Goal: Task Accomplishment & Management: Manage account settings

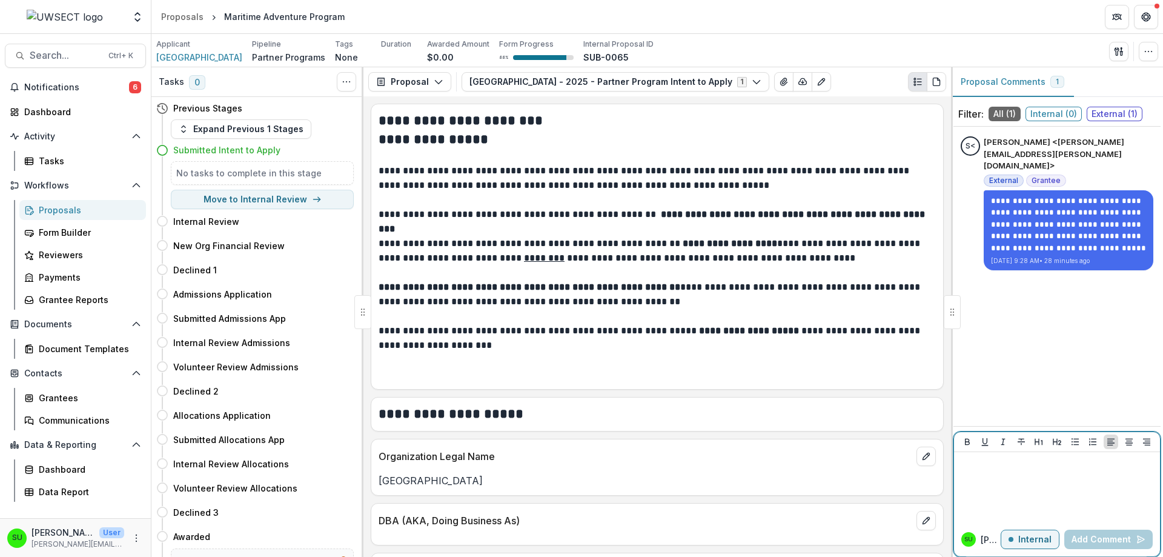
click at [1014, 472] on div at bounding box center [1057, 487] width 196 height 61
click at [1016, 465] on p "**********" at bounding box center [1057, 463] width 196 height 13
click at [1022, 466] on p "**********" at bounding box center [1057, 463] width 196 height 13
click at [1022, 526] on button "Internal" at bounding box center [1030, 539] width 59 height 19
click at [1022, 457] on p at bounding box center [1057, 463] width 196 height 13
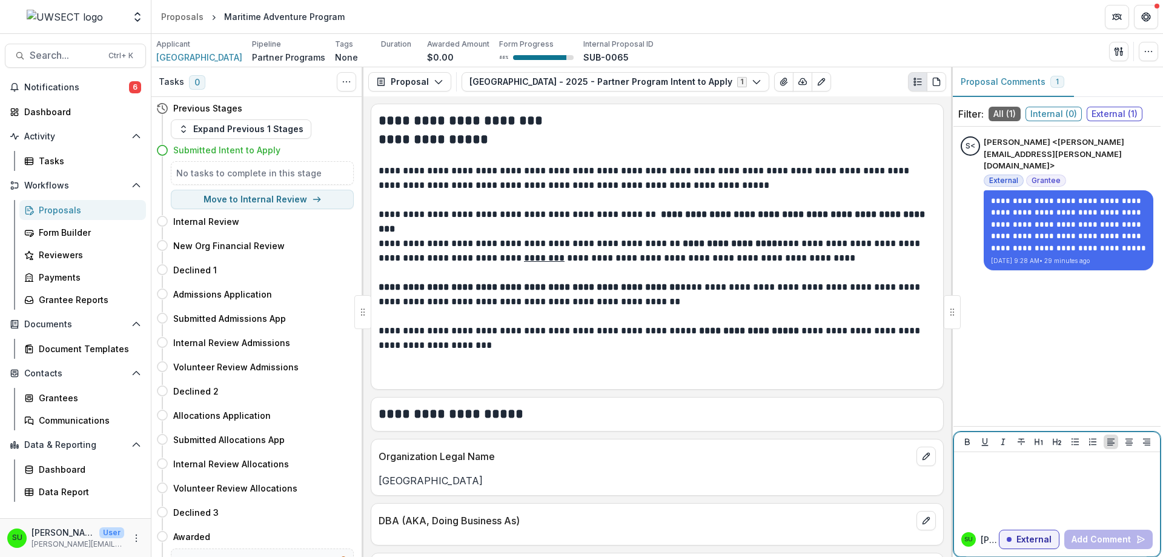
click at [1022, 468] on p at bounding box center [1057, 463] width 196 height 13
click at [1022, 473] on div "********" at bounding box center [1057, 487] width 196 height 61
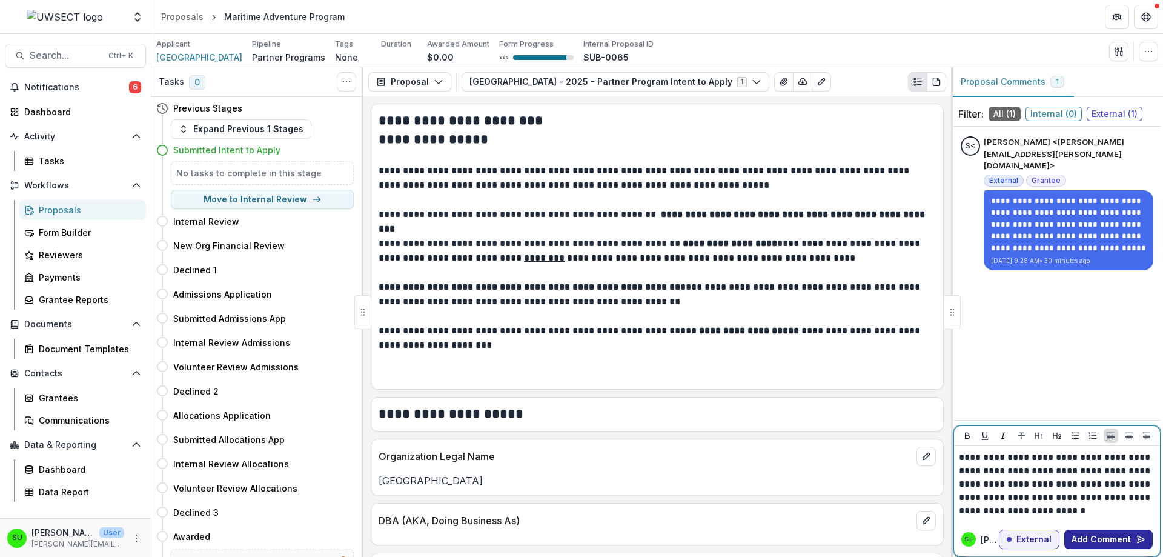
click at [1022, 526] on button "Add Comment" at bounding box center [1109, 539] width 88 height 19
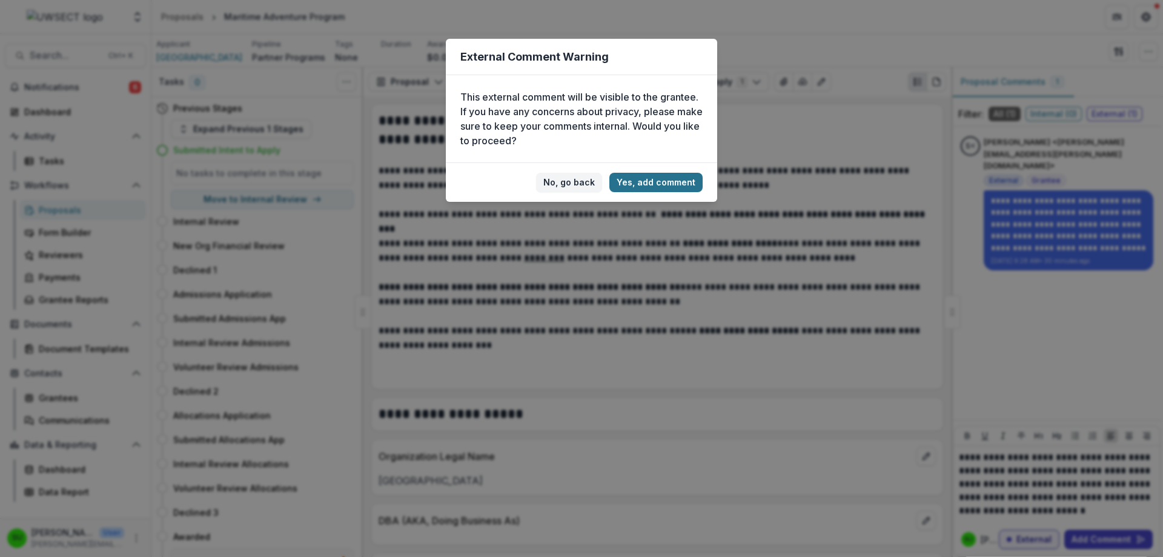
click at [689, 181] on button "Yes, add comment" at bounding box center [656, 182] width 93 height 19
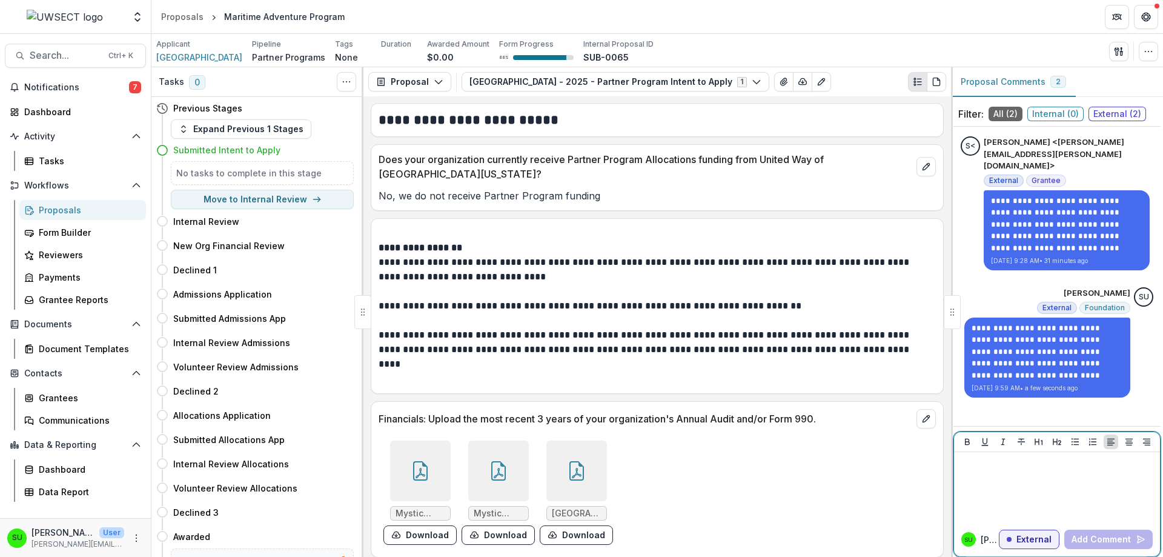
scroll to position [873, 0]
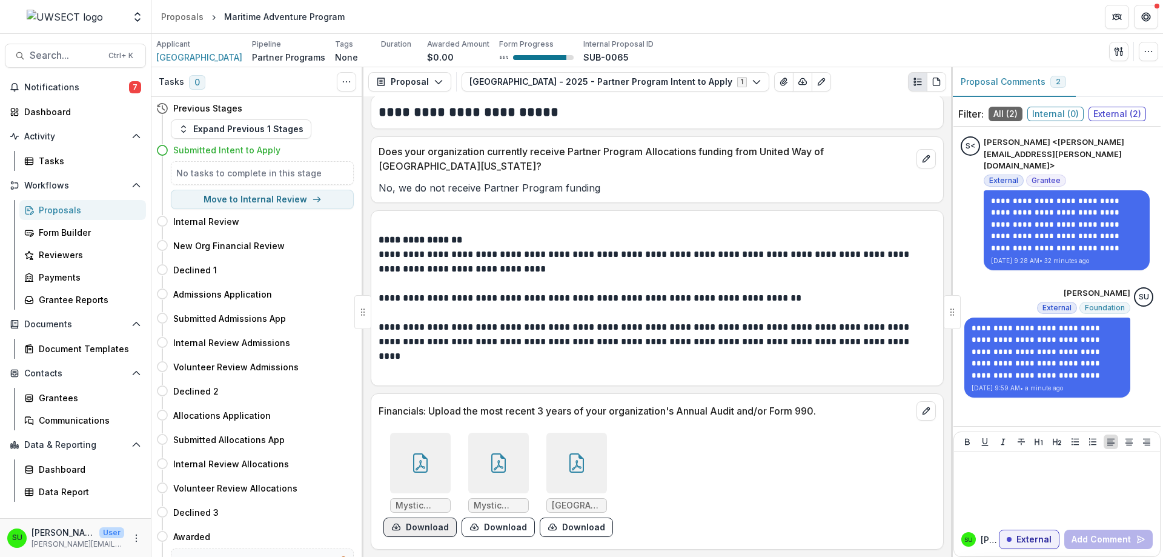
click at [426, 524] on button "Download" at bounding box center [420, 526] width 73 height 19
click at [491, 526] on button "Download" at bounding box center [498, 526] width 73 height 19
click at [557, 526] on button "Download" at bounding box center [576, 526] width 73 height 19
click at [1003, 470] on div at bounding box center [1057, 487] width 196 height 61
click at [182, 21] on div "Proposals" at bounding box center [182, 16] width 42 height 13
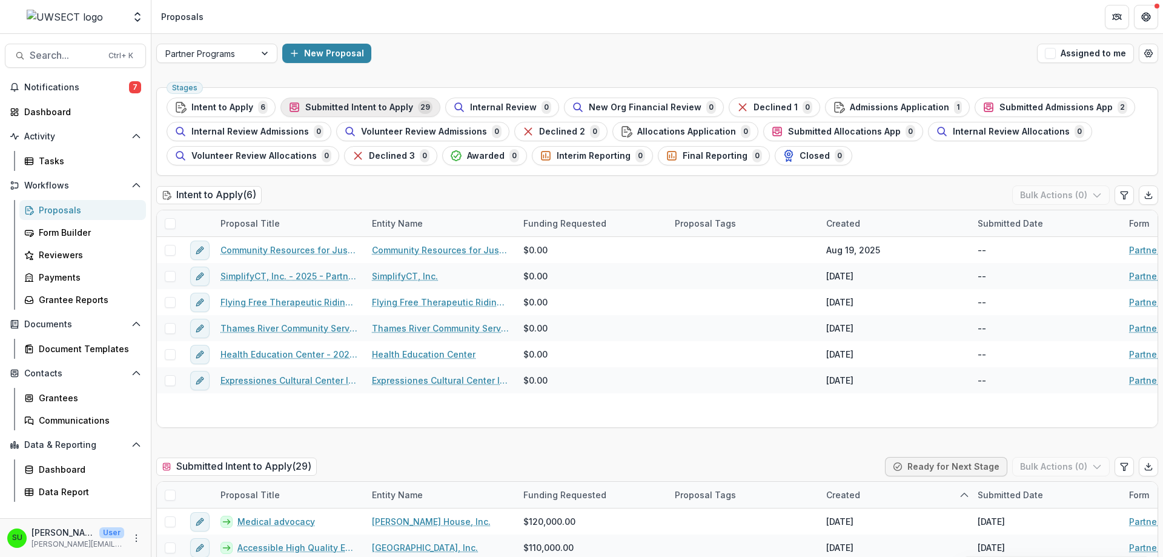
click at [359, 98] on button "Submitted Intent to Apply 29" at bounding box center [361, 107] width 160 height 19
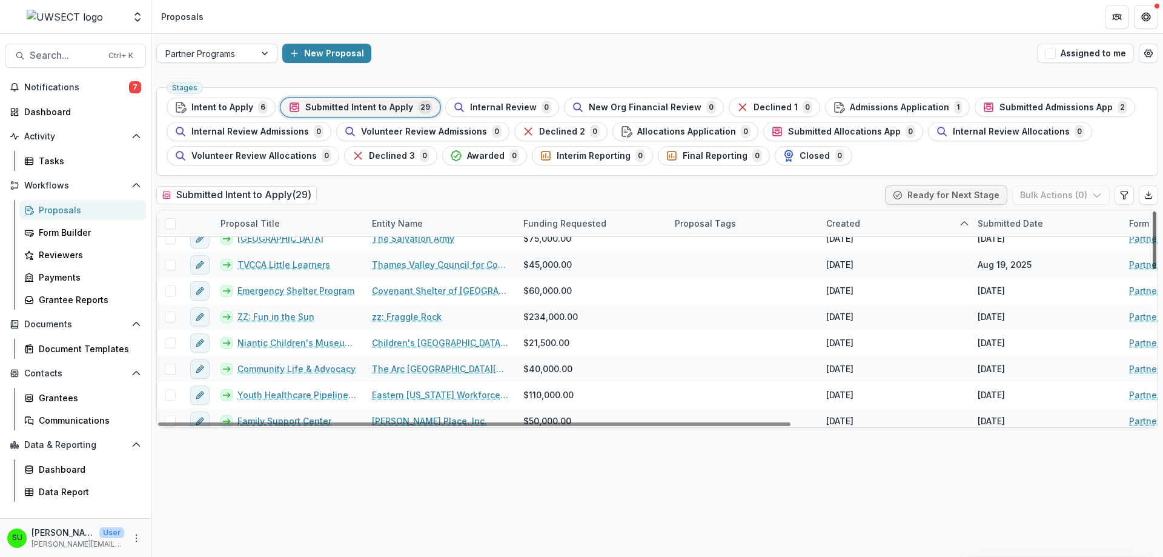
scroll to position [218, 0]
drag, startPoint x: 1154, startPoint y: 235, endPoint x: 1163, endPoint y: 293, distance: 58.9
click at [1022, 269] on div at bounding box center [1155, 240] width 4 height 58
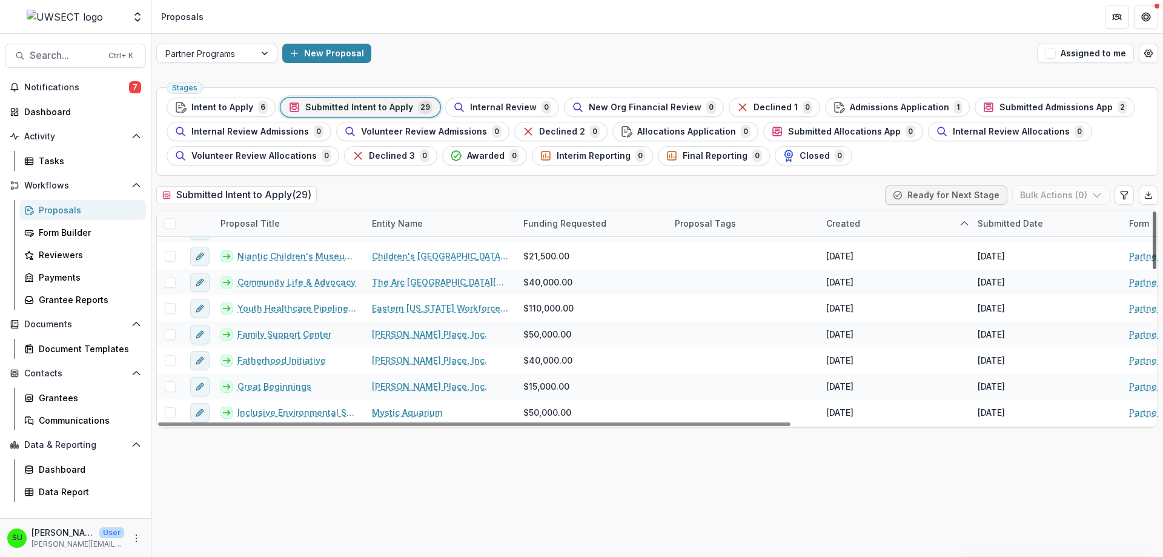
scroll to position [309, 0]
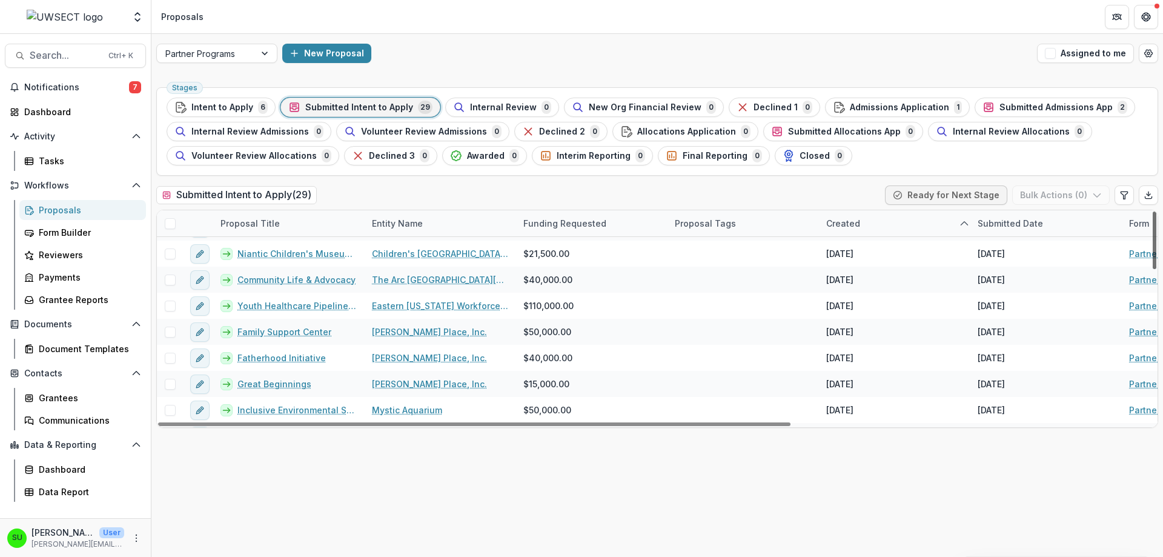
drag, startPoint x: 1155, startPoint y: 274, endPoint x: 1160, endPoint y: 299, distance: 24.7
click at [1022, 269] on div at bounding box center [1155, 240] width 4 height 58
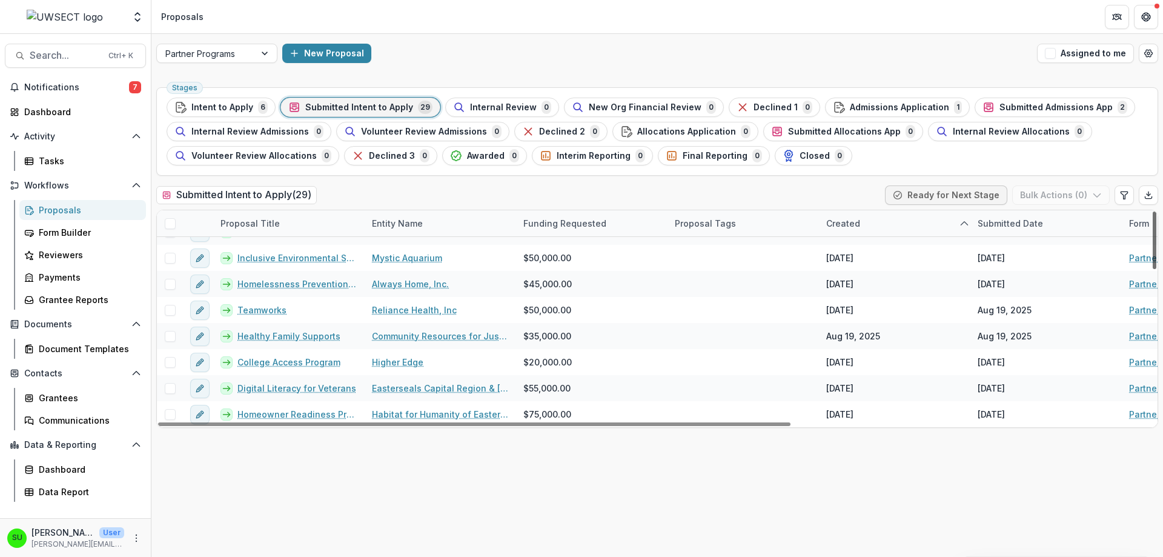
scroll to position [468, 0]
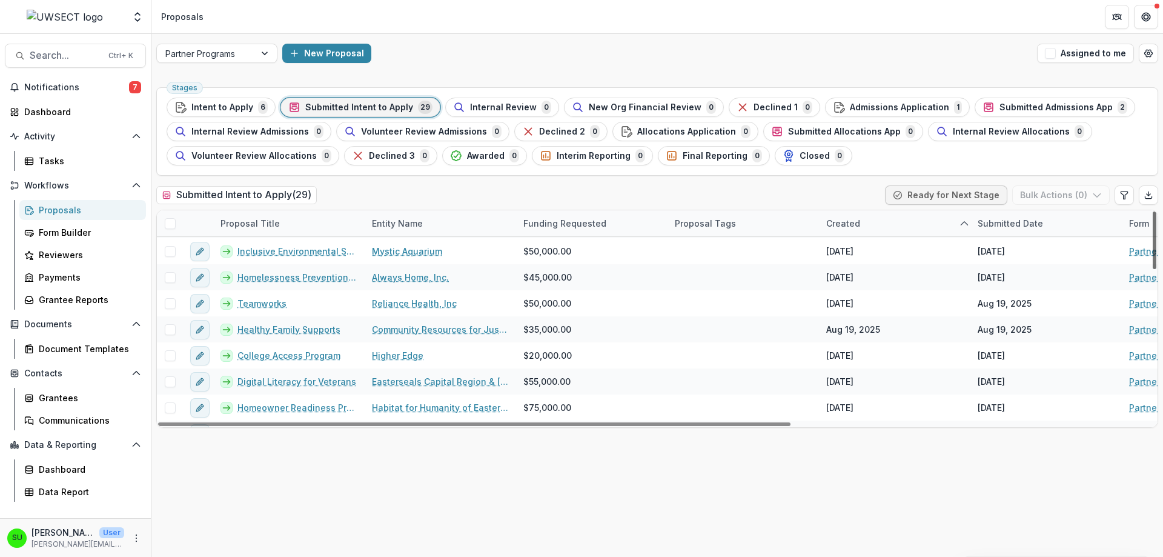
drag, startPoint x: 1155, startPoint y: 311, endPoint x: 1157, endPoint y: 354, distance: 42.4
click at [1022, 269] on div at bounding box center [1155, 240] width 4 height 58
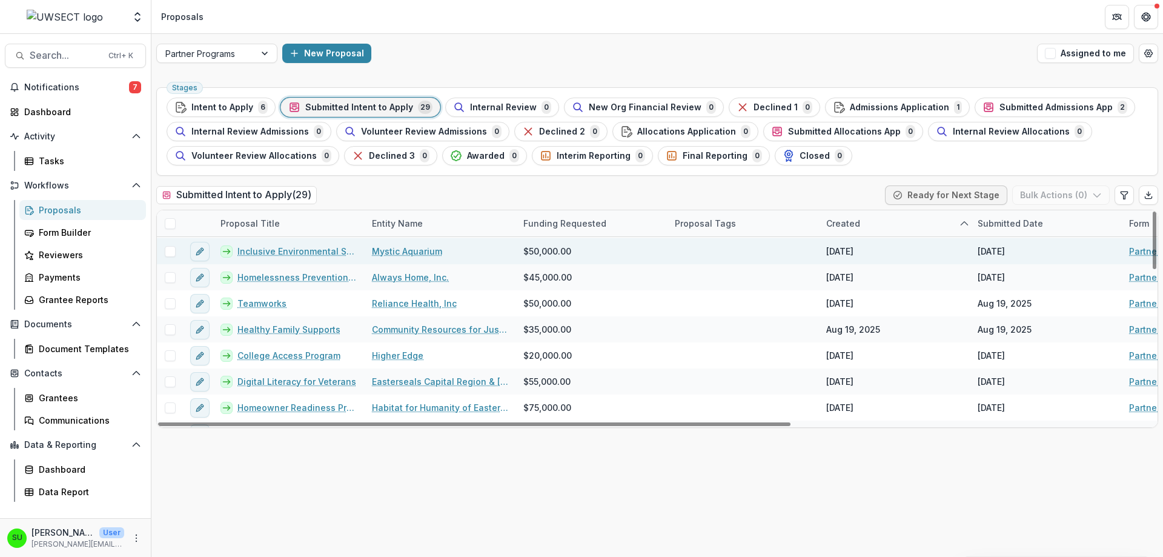
click at [308, 250] on link "Inclusive Environmental Skills Development Opportunities" at bounding box center [298, 251] width 120 height 13
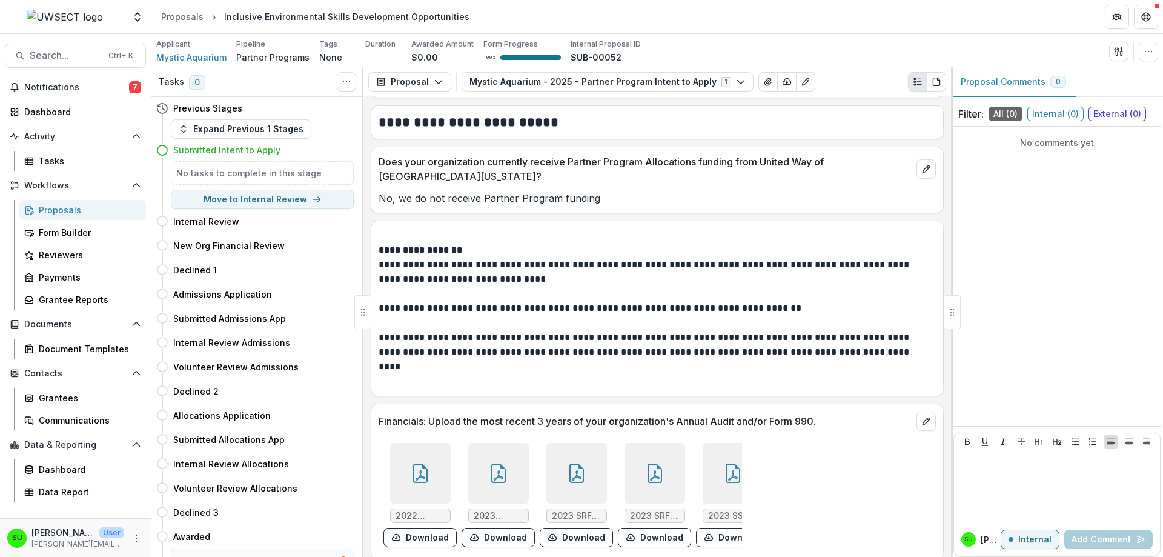
scroll to position [897, 0]
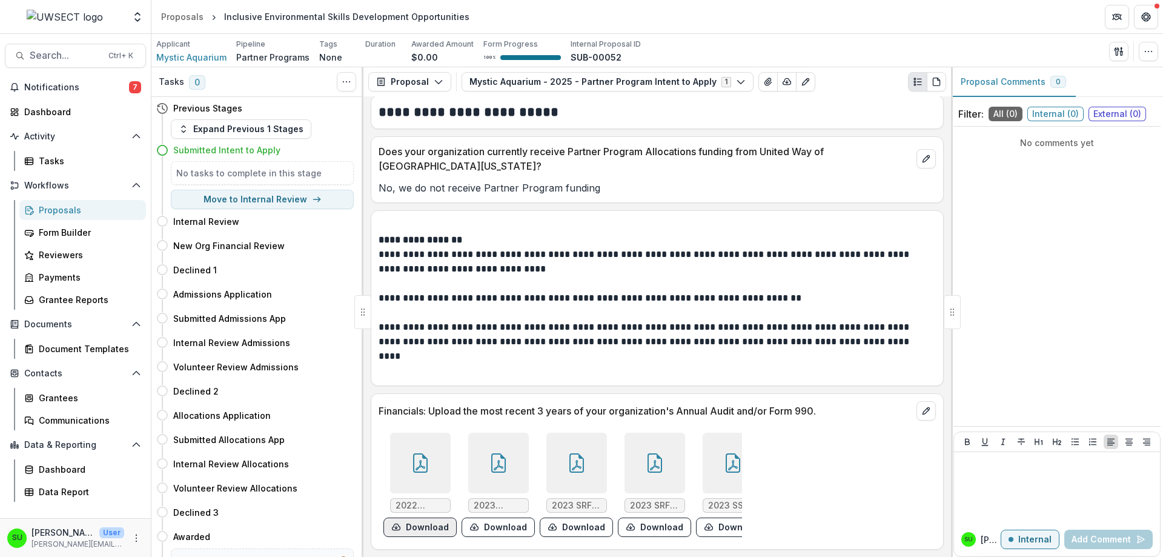
click at [430, 517] on button "Download" at bounding box center [420, 526] width 73 height 19
click at [508, 521] on button "Download" at bounding box center [498, 526] width 73 height 19
click at [570, 519] on button "Download" at bounding box center [576, 526] width 73 height 19
click at [670, 517] on button "Download" at bounding box center [654, 526] width 73 height 19
click at [733, 517] on button "Download" at bounding box center [732, 526] width 73 height 19
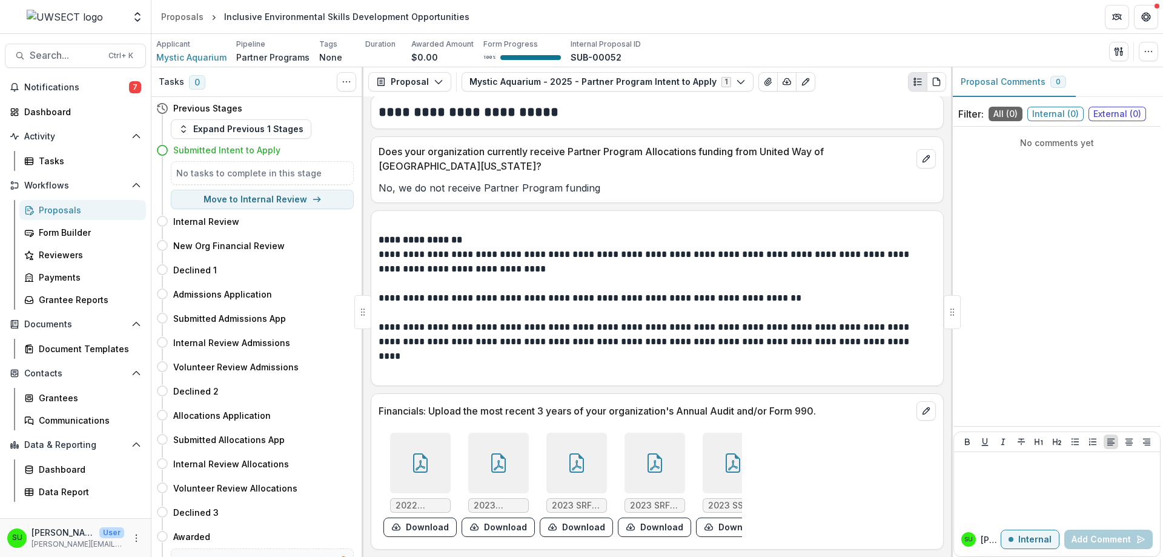
drag, startPoint x: 511, startPoint y: 531, endPoint x: 524, endPoint y: 534, distance: 13.1
click at [524, 526] on div "2022 990.pdf Download 2023 990.pdf Download 2023 SRF Federal Financials.pdf Dow…" at bounding box center [561, 485] width 364 height 114
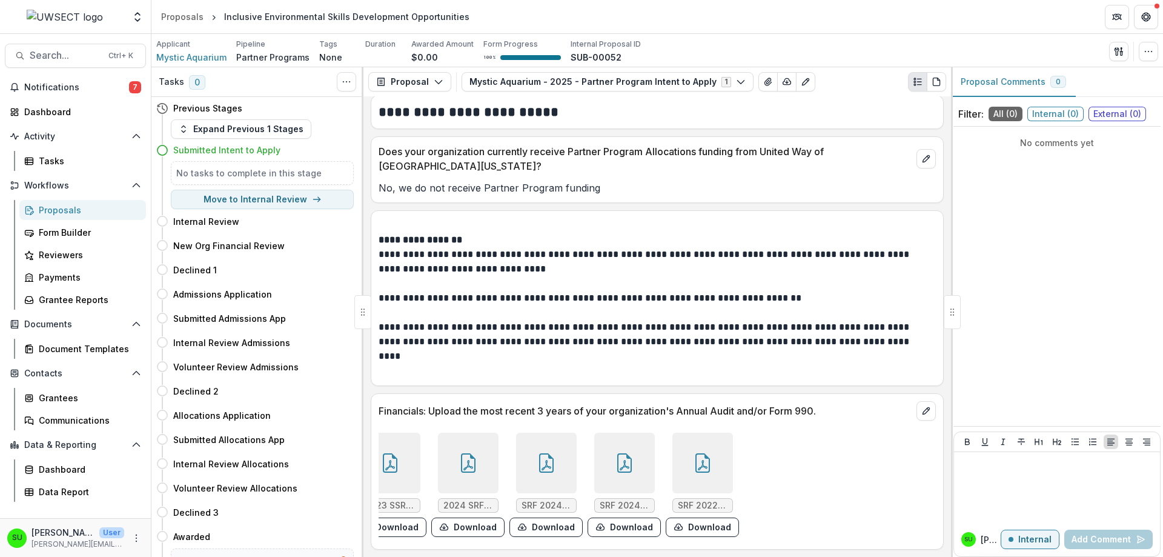
scroll to position [0, 404]
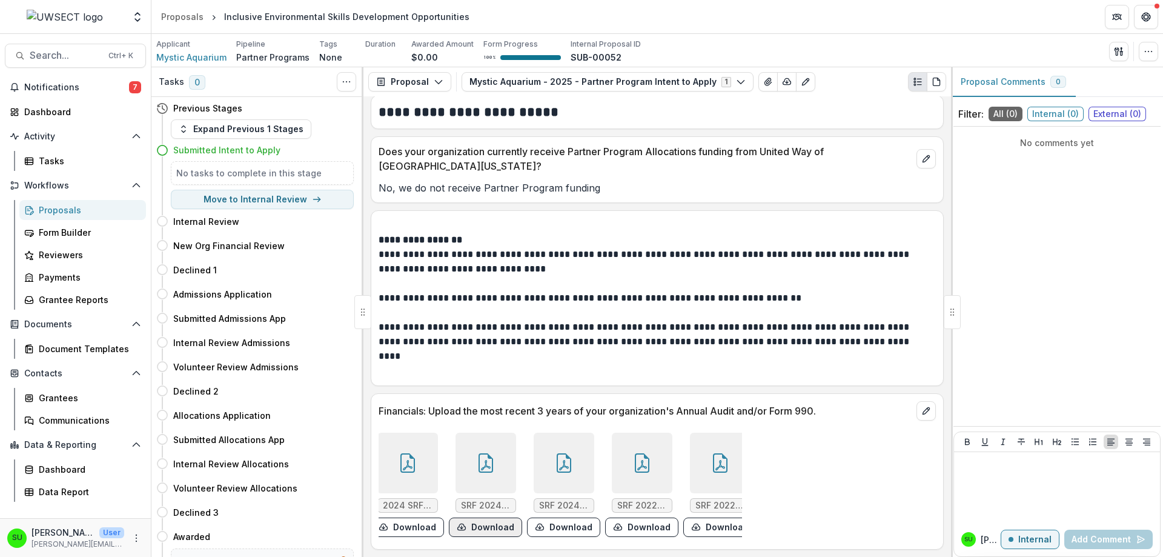
click at [488, 523] on button "Download" at bounding box center [485, 526] width 73 height 19
click at [556, 520] on button "Download" at bounding box center [563, 526] width 73 height 19
click at [655, 518] on button "Download" at bounding box center [641, 526] width 73 height 19
click at [693, 524] on icon "download-form-response" at bounding box center [697, 527] width 8 height 6
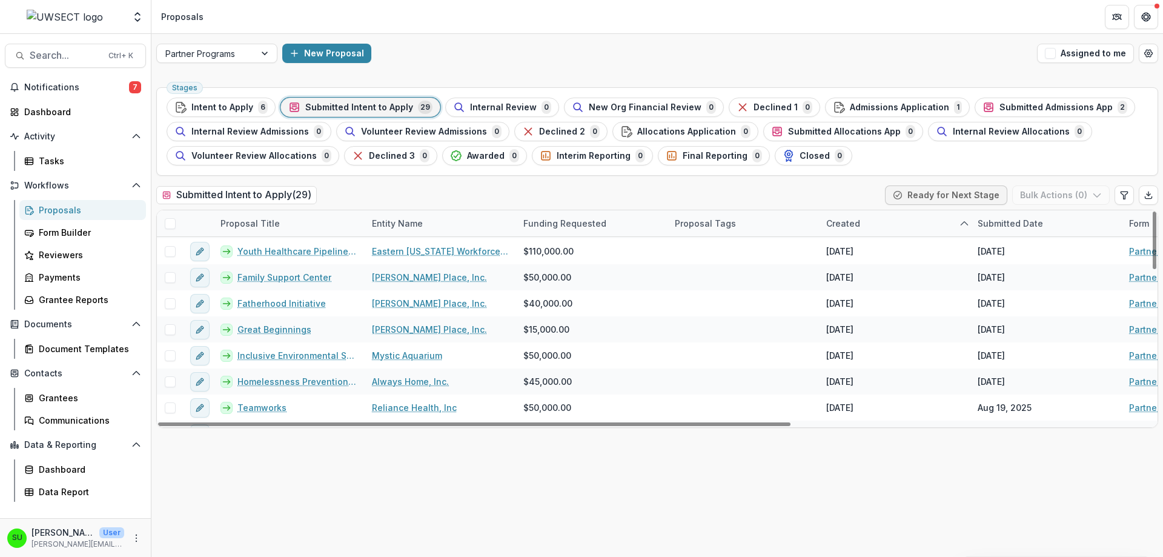
scroll to position [424, 0]
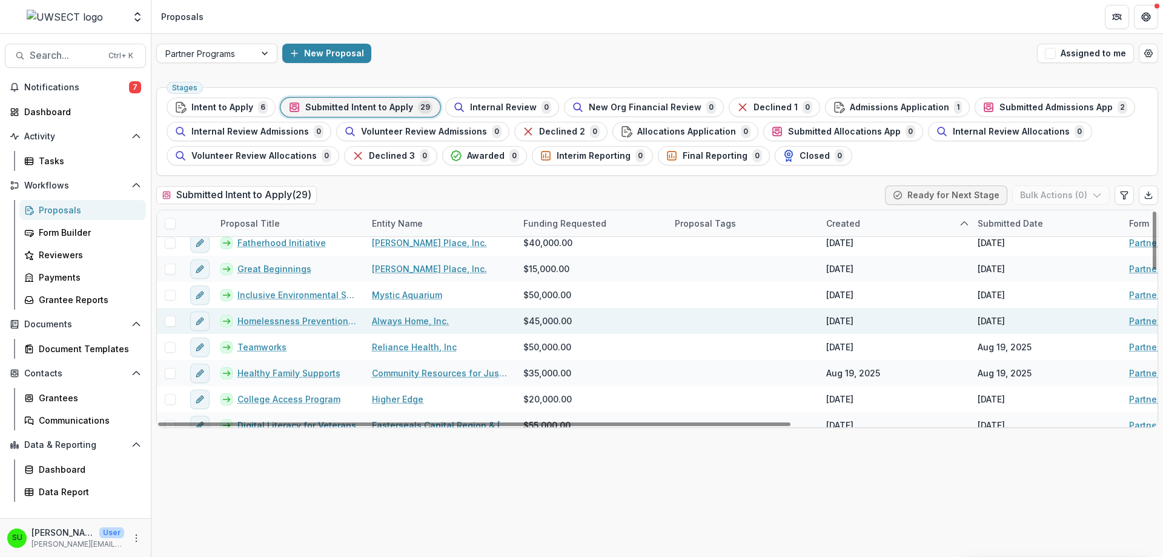
click at [268, 319] on link "Homelessness Prevention of low-income families with minor children" at bounding box center [298, 320] width 120 height 13
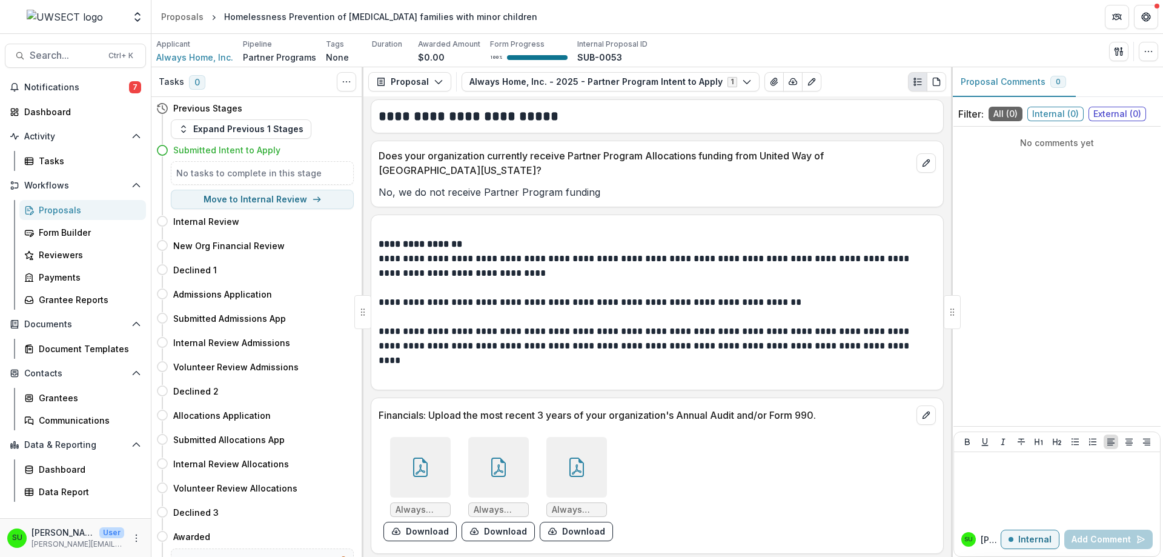
scroll to position [888, 0]
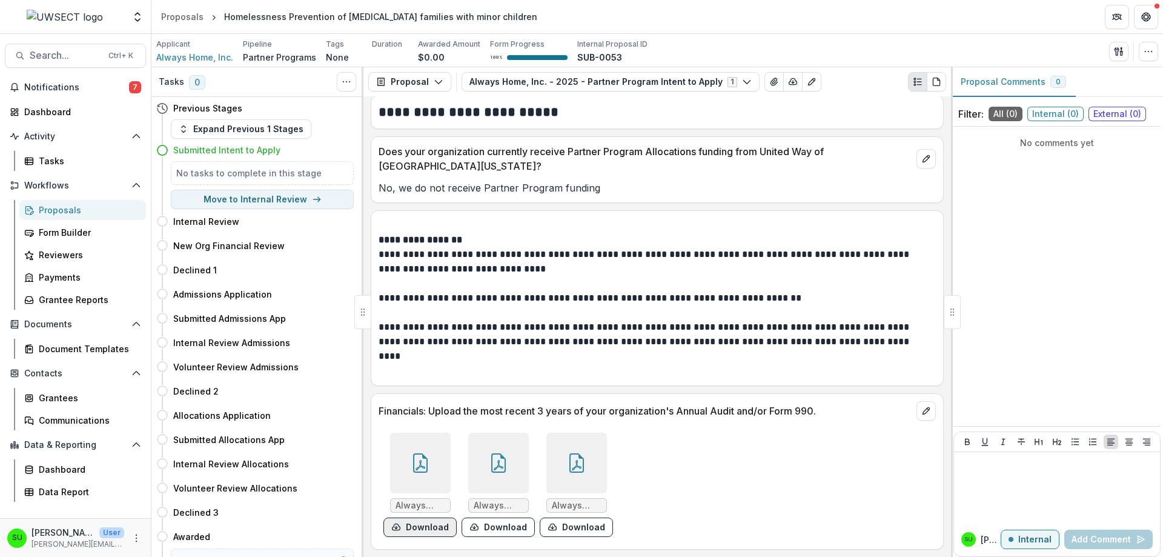
click at [406, 525] on button "Download" at bounding box center [420, 526] width 73 height 19
click at [527, 526] on button "Download" at bounding box center [498, 526] width 73 height 19
click at [568, 526] on button "Download" at bounding box center [576, 526] width 73 height 19
drag, startPoint x: 394, startPoint y: 401, endPoint x: 427, endPoint y: 410, distance: 34.0
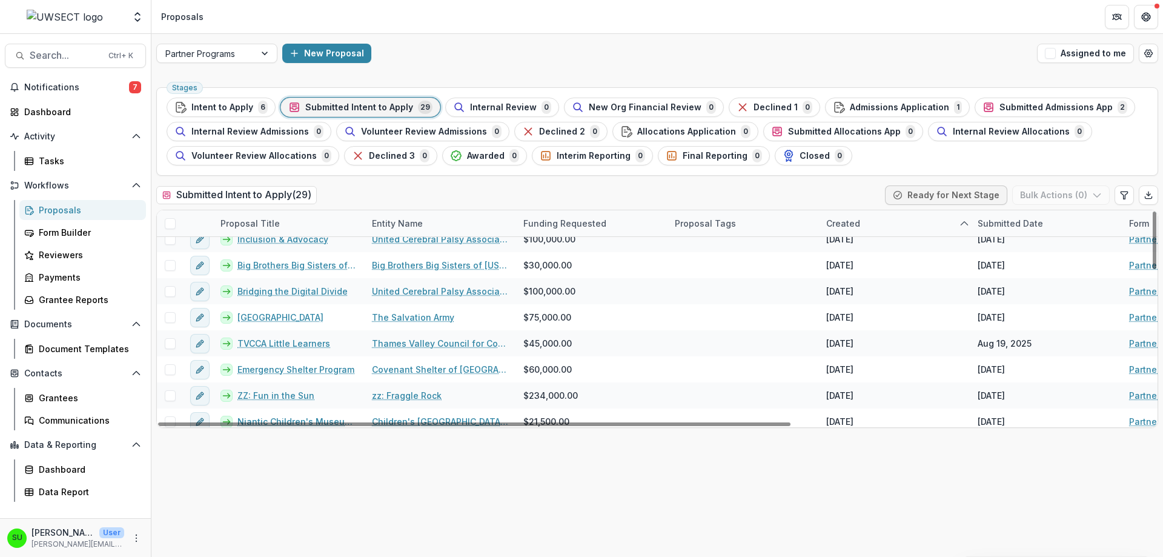
scroll to position [81, 0]
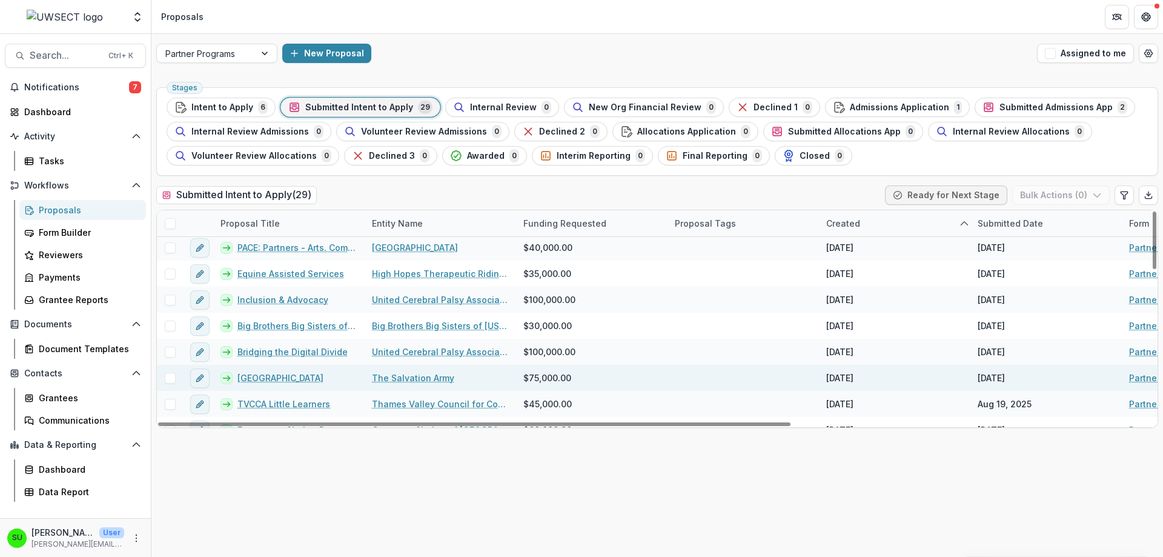
click at [315, 371] on div "Red Shield Youth Center of New London" at bounding box center [288, 378] width 151 height 26
click at [314, 378] on link "Red Shield Youth Center of New London" at bounding box center [281, 377] width 86 height 13
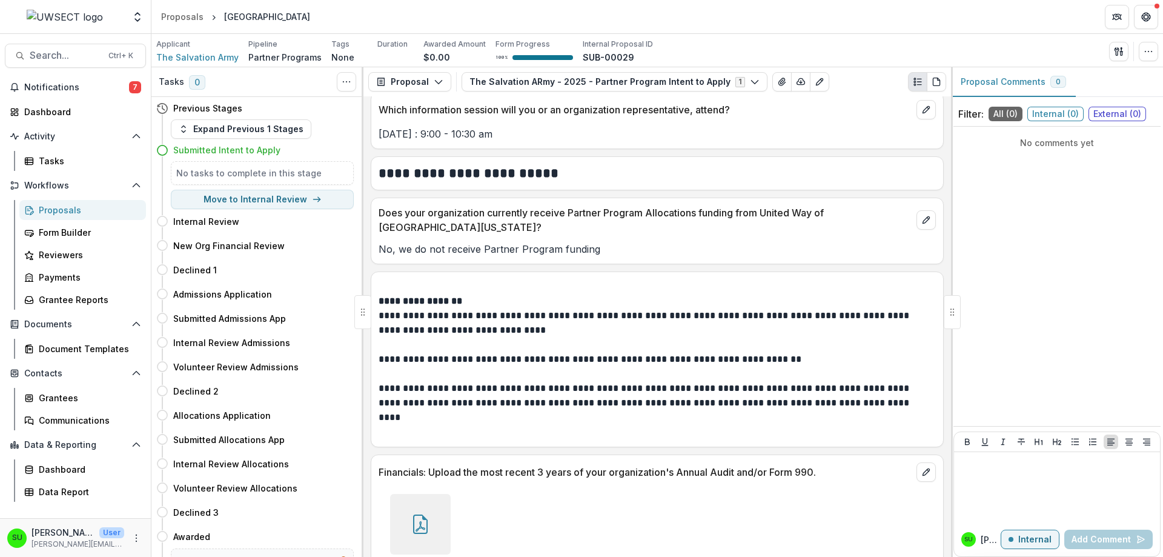
scroll to position [888, 0]
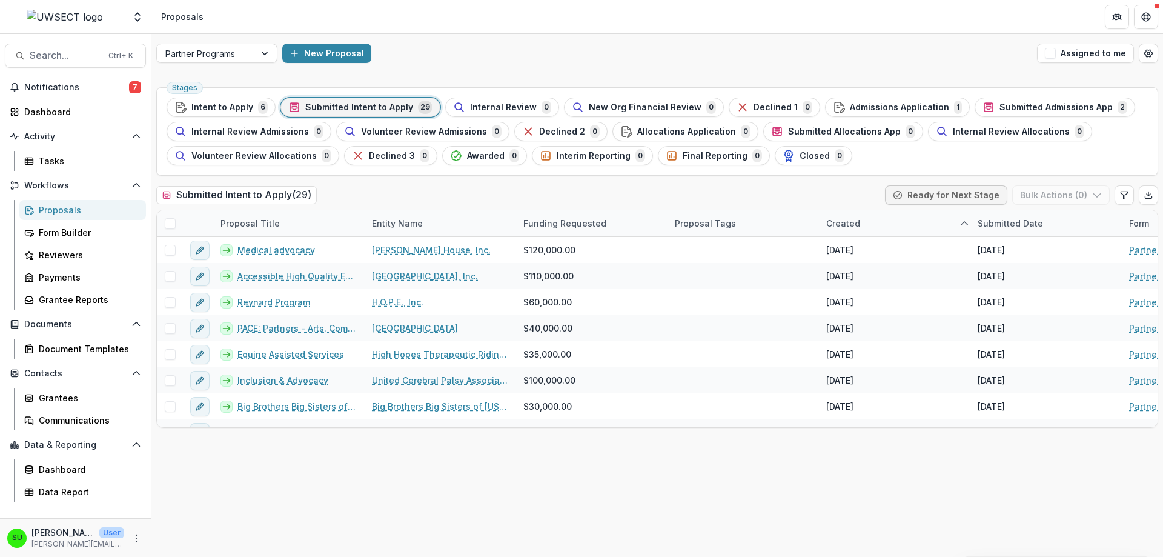
click at [568, 55] on div "New Proposal" at bounding box center [657, 53] width 750 height 19
click at [442, 187] on div "Submitted Intent to Apply ( 29 ) Ready for Next Stage Bulk Actions ( 0 )" at bounding box center [657, 197] width 1002 height 24
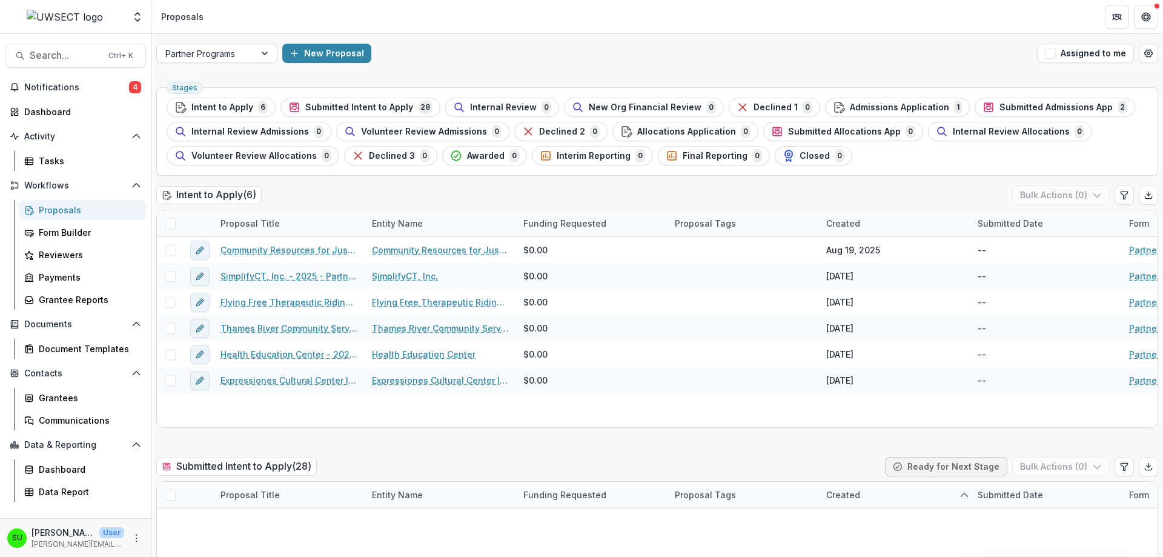
scroll to position [539, 0]
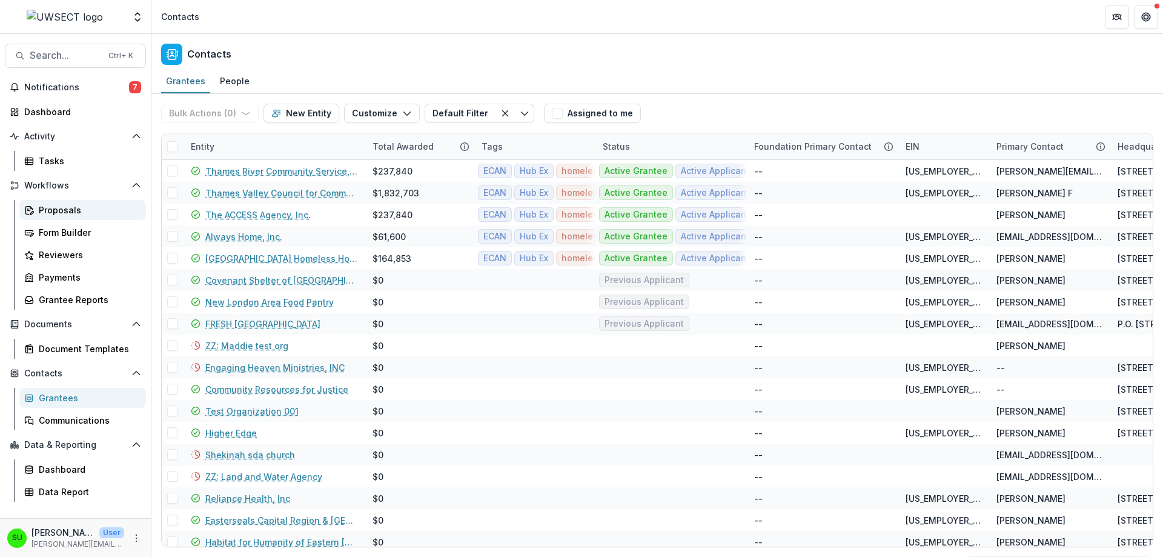
click at [62, 215] on div "Proposals" at bounding box center [88, 210] width 98 height 13
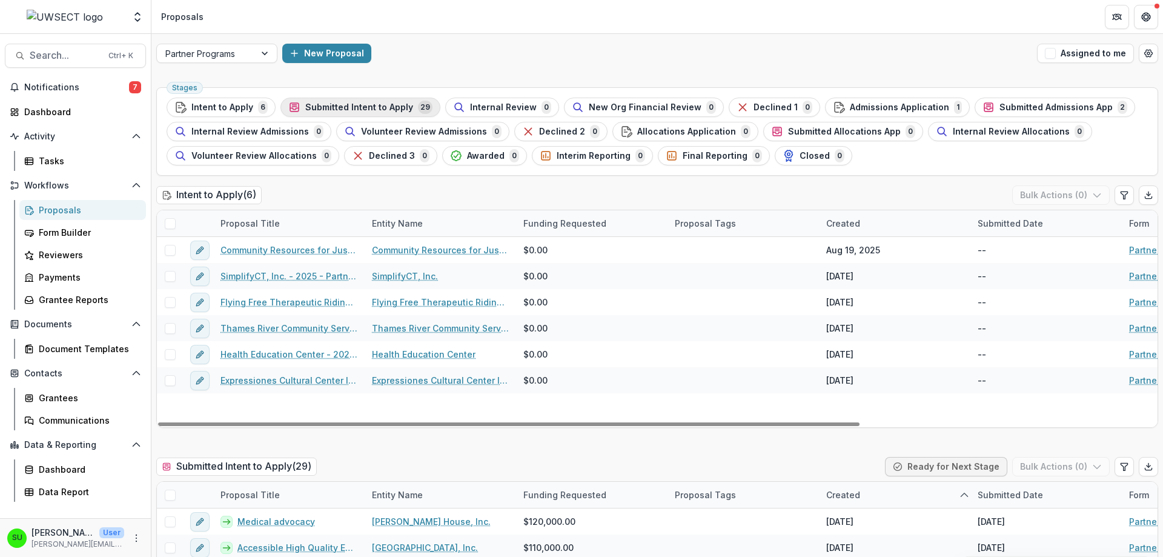
click at [370, 102] on span "Submitted Intent to Apply" at bounding box center [359, 107] width 108 height 10
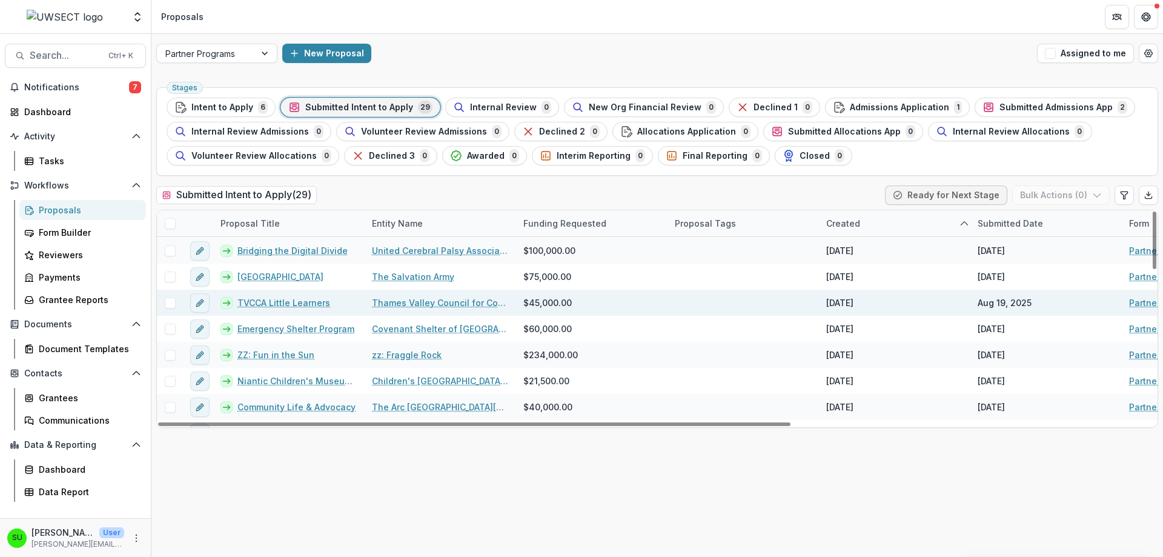
scroll to position [121, 0]
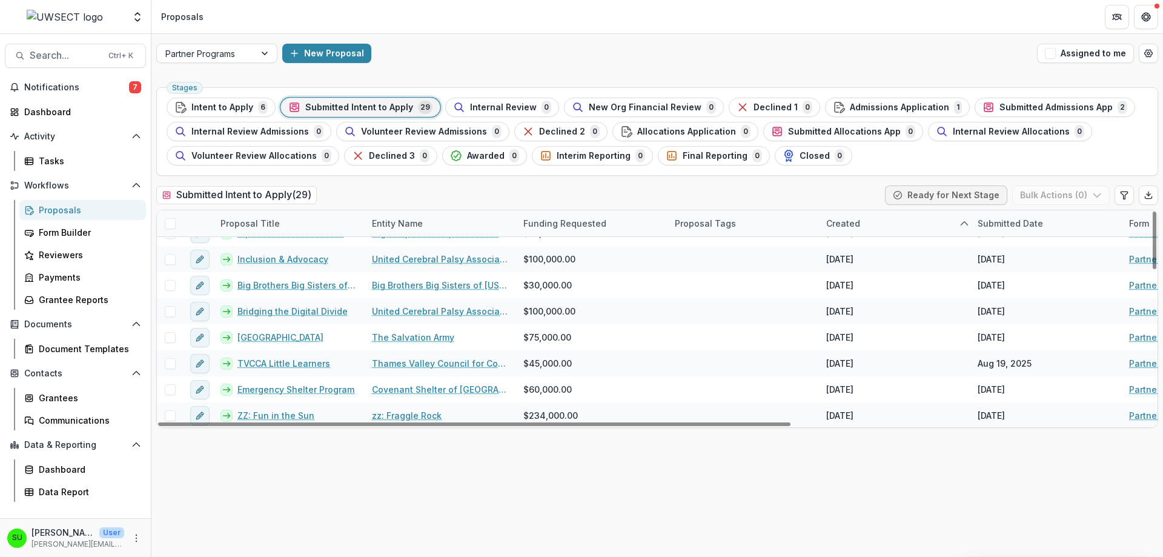
click at [271, 222] on div "Proposal Title" at bounding box center [250, 223] width 74 height 13
click at [269, 274] on span "Sort Ascending" at bounding box center [270, 276] width 64 height 10
click at [373, 184] on div "Stages Intent to Apply 6 Submitted Intent to Apply 29 Internal Review 0 New Org…" at bounding box center [657, 319] width 1012 height 474
click at [415, 218] on div "Entity Name" at bounding box center [397, 223] width 65 height 13
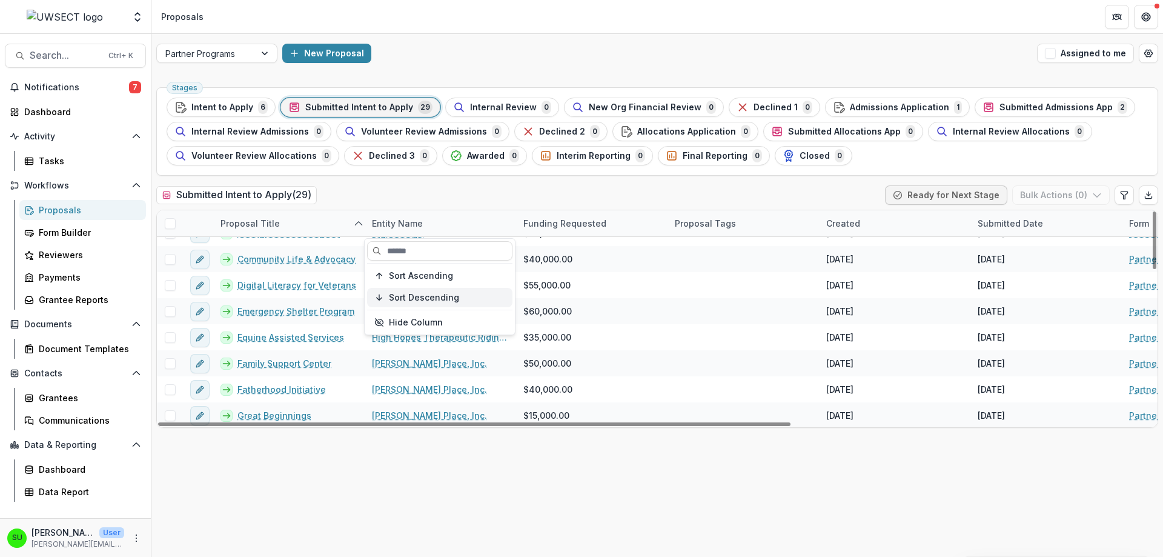
click at [413, 297] on span "Sort Descending" at bounding box center [424, 298] width 70 height 10
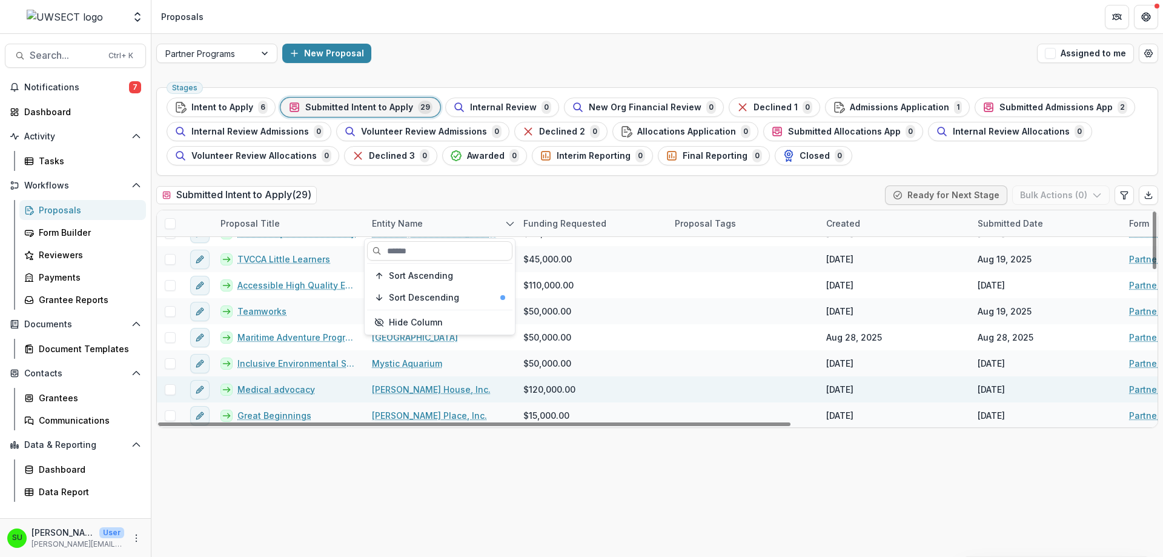
scroll to position [0, 0]
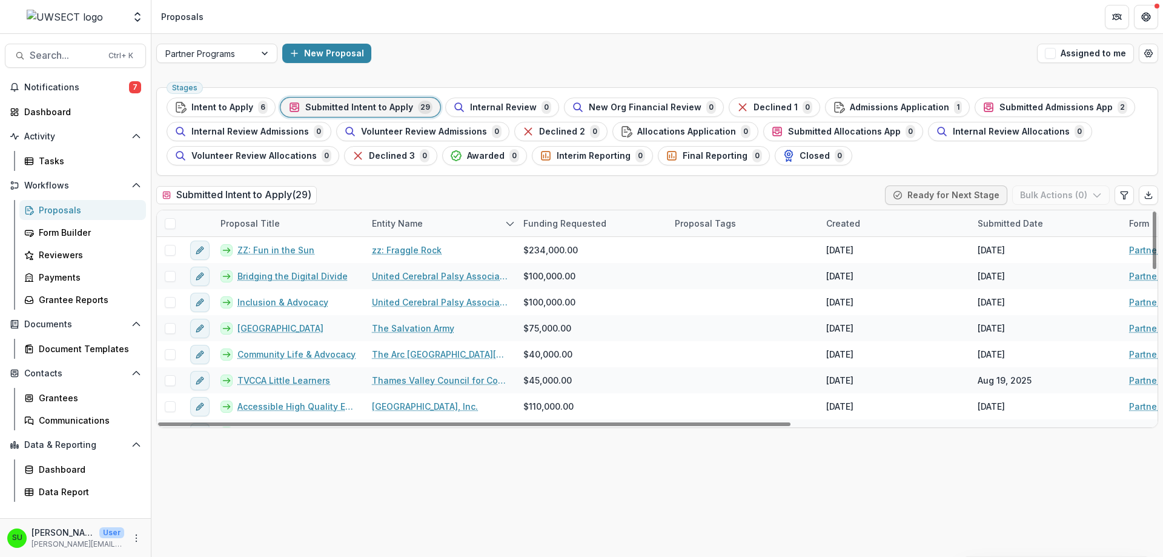
click at [442, 182] on div "Stages Intent to Apply 6 Submitted Intent to Apply 29 Internal Review 0 New Org…" at bounding box center [657, 319] width 1012 height 474
click at [400, 228] on div "Entity Name" at bounding box center [397, 223] width 65 height 13
click at [414, 279] on span "Sort Ascending" at bounding box center [421, 276] width 64 height 10
click at [428, 199] on div "Submitted Intent to Apply ( 29 ) Ready for Next Stage Bulk Actions ( 0 )" at bounding box center [657, 197] width 1002 height 24
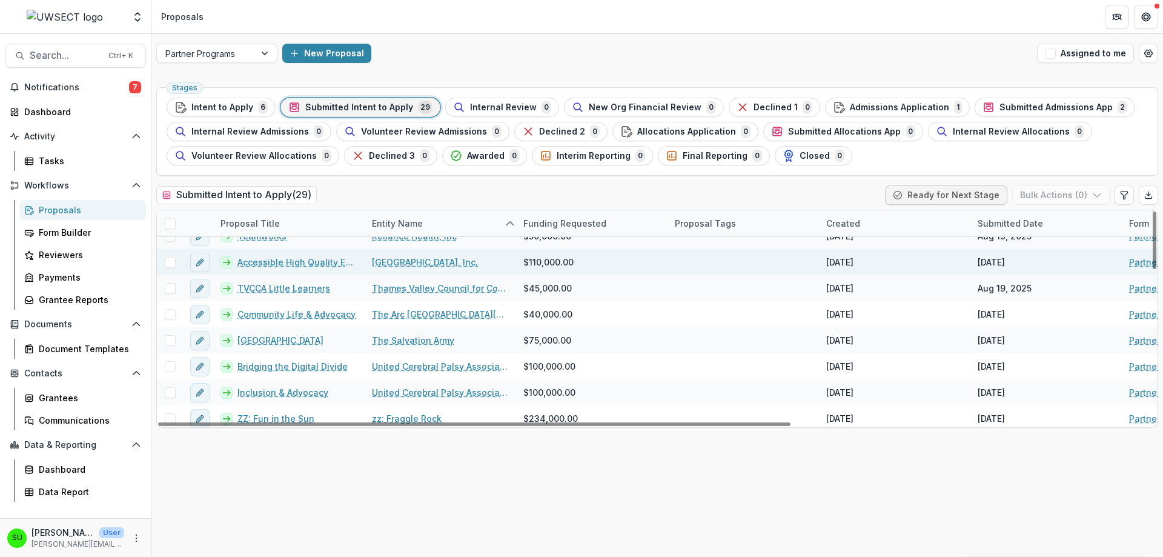
scroll to position [565, 0]
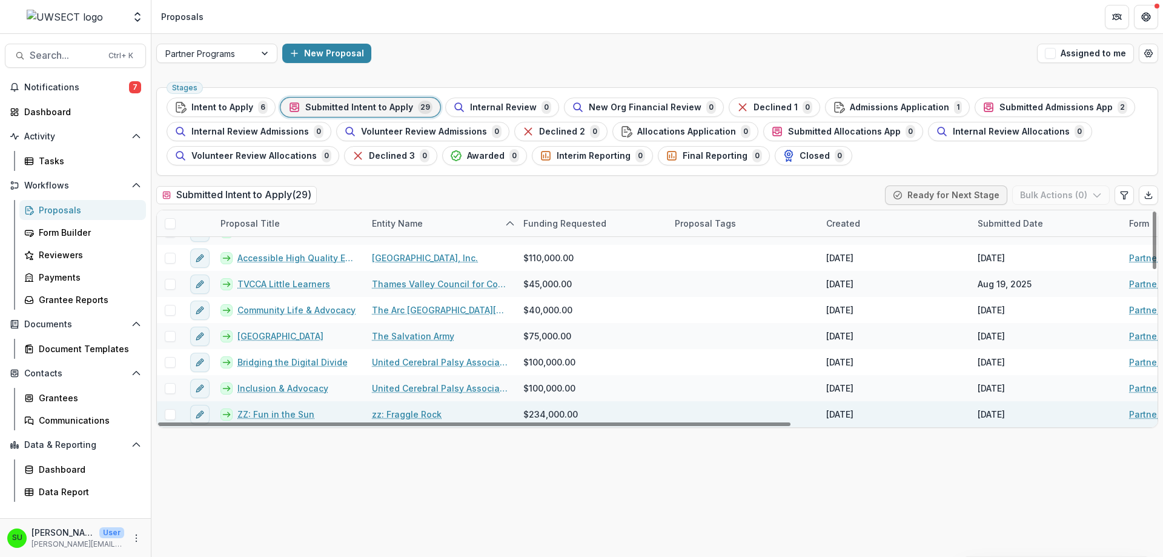
drag, startPoint x: 481, startPoint y: 466, endPoint x: 477, endPoint y: 416, distance: 50.4
click at [483, 467] on div "Stages Intent to Apply 6 Submitted Intent to Apply 29 Internal Review 0 New Org…" at bounding box center [657, 319] width 1012 height 474
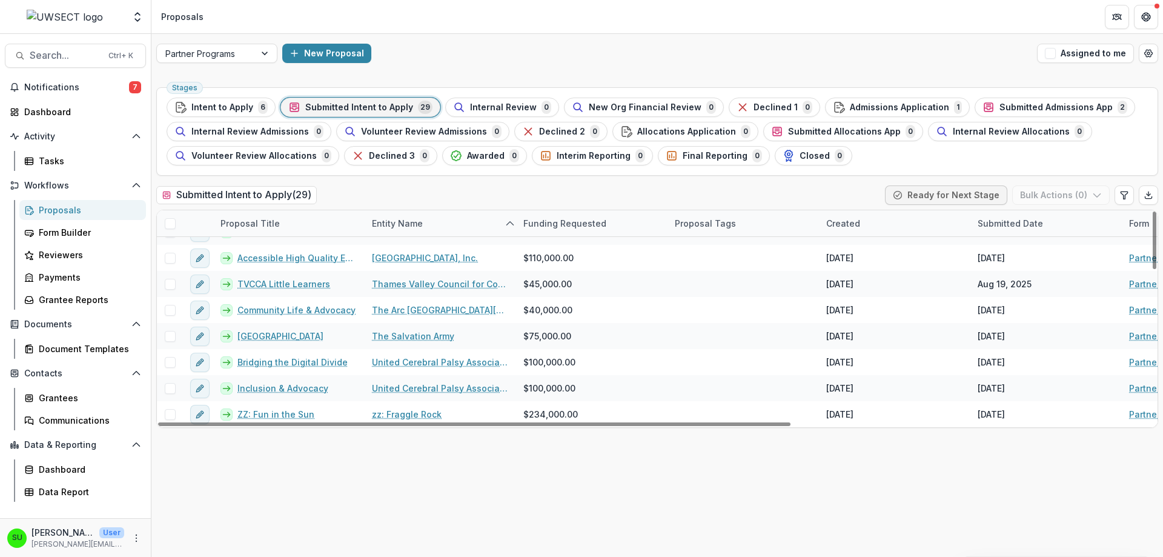
click at [585, 187] on div "Submitted Intent to Apply ( 29 ) Ready for Next Stage Bulk Actions ( 0 )" at bounding box center [657, 197] width 1002 height 24
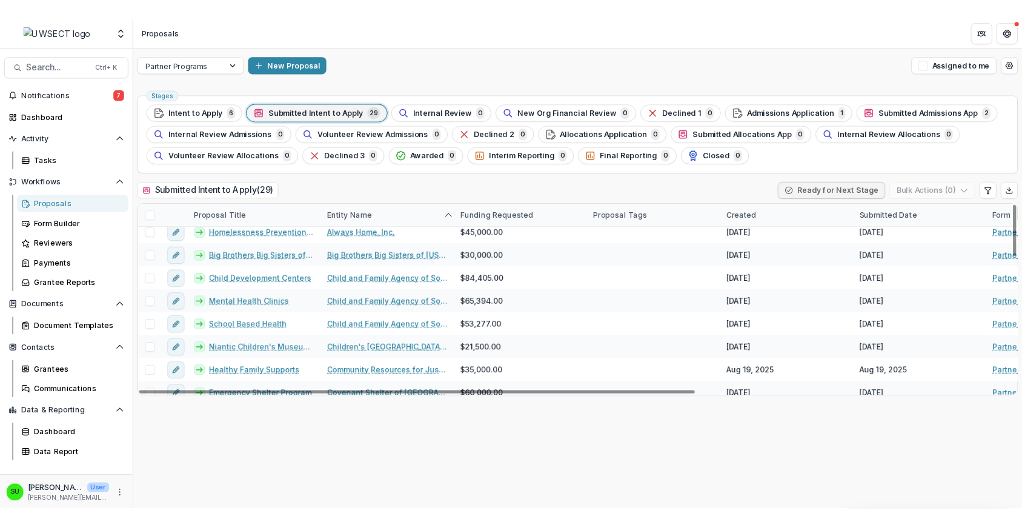
scroll to position [0, 0]
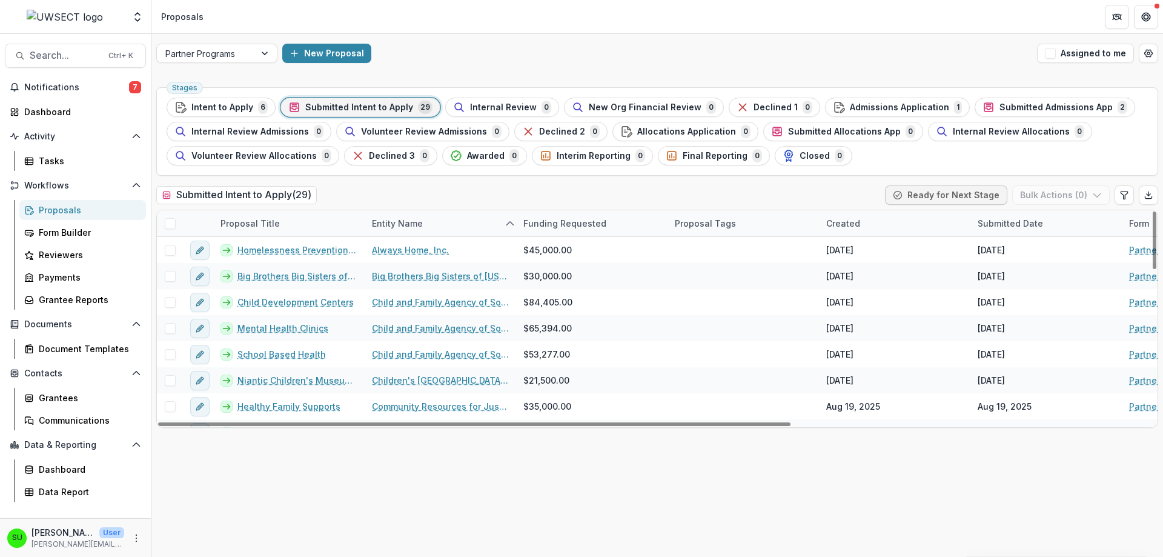
click at [656, 196] on div "Submitted Intent to Apply ( 29 ) Ready for Next Stage Bulk Actions ( 0 )" at bounding box center [657, 197] width 1002 height 24
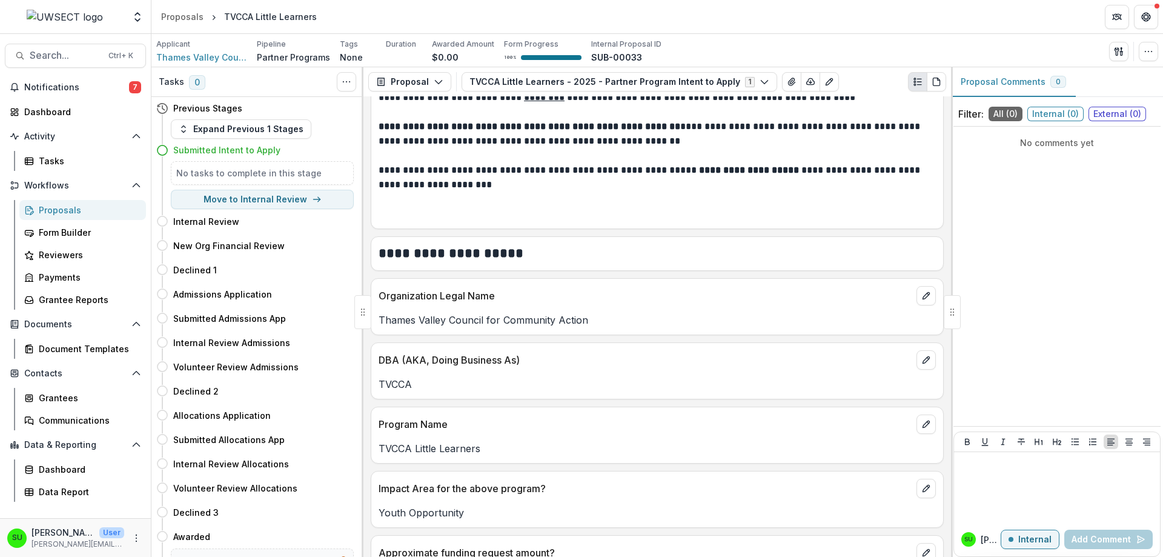
scroll to position [182, 0]
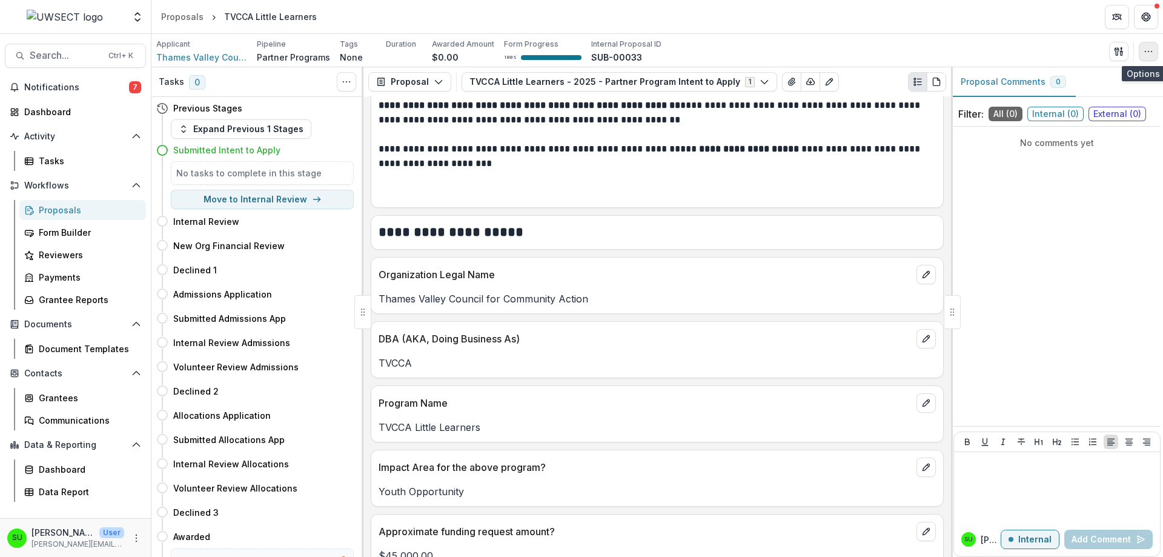
click at [1153, 52] on icon "button" at bounding box center [1149, 52] width 10 height 10
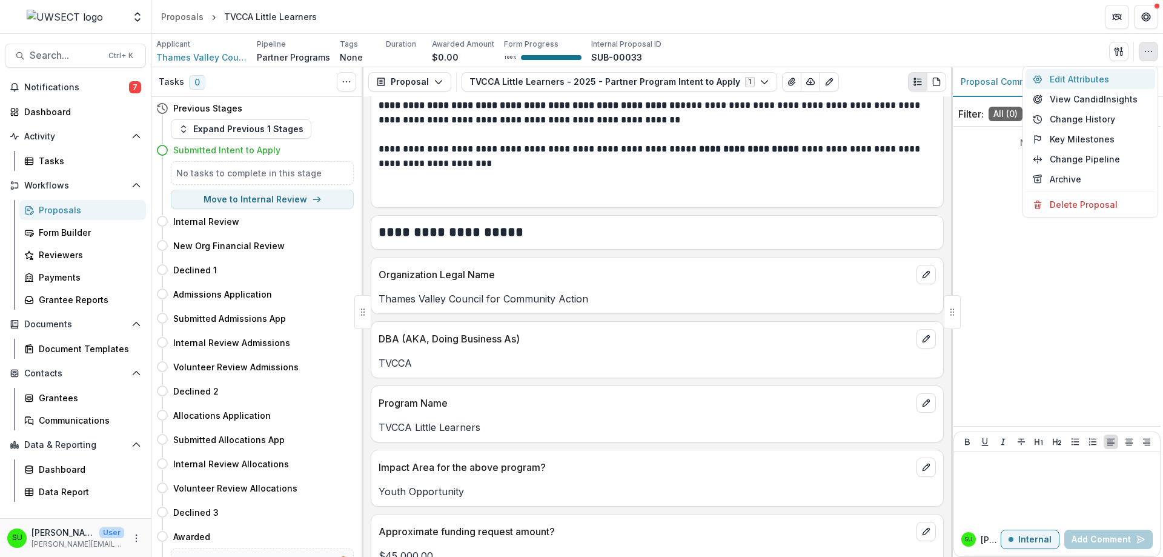
click at [1080, 82] on button "Edit Attributes" at bounding box center [1091, 79] width 130 height 20
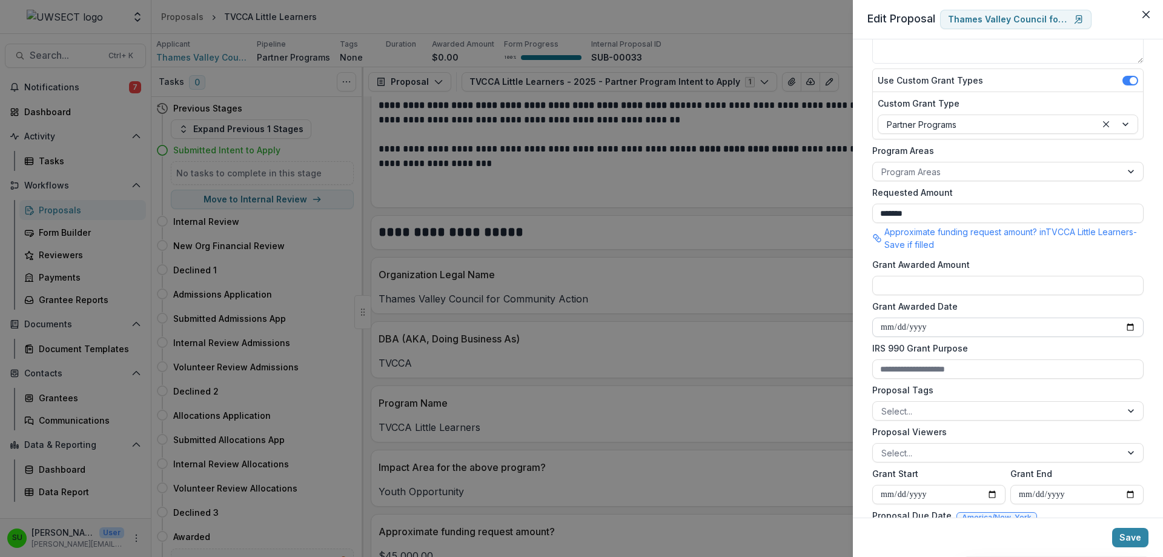
scroll to position [0, 0]
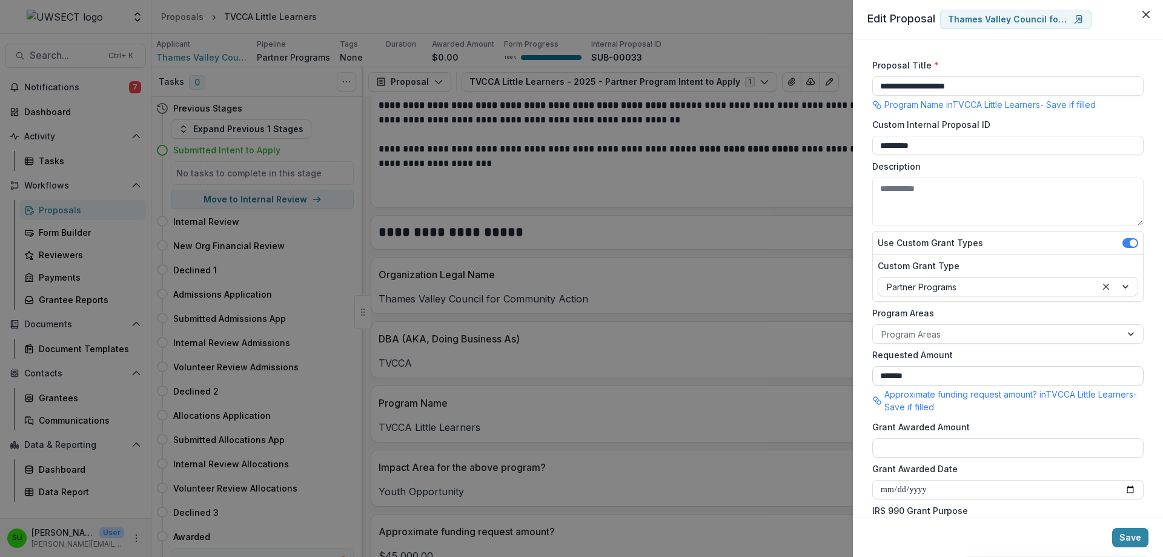
click at [894, 371] on input "*******" at bounding box center [1007, 375] width 271 height 19
type input "********"
click at [1133, 537] on button "Save" at bounding box center [1130, 537] width 36 height 19
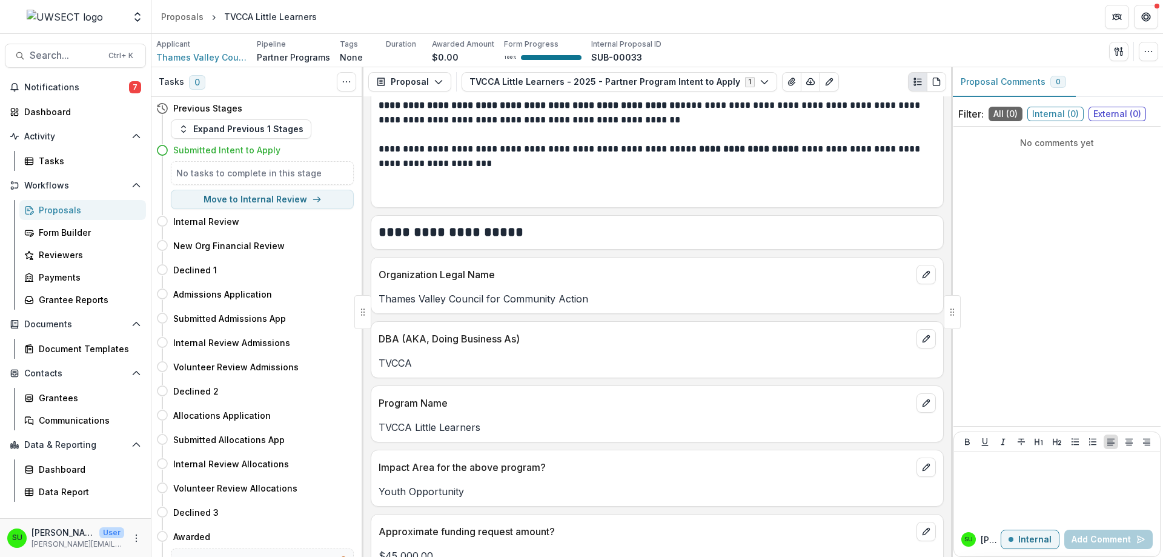
click at [909, 27] on header "Proposals TVCCA Little Learners" at bounding box center [657, 16] width 1012 height 33
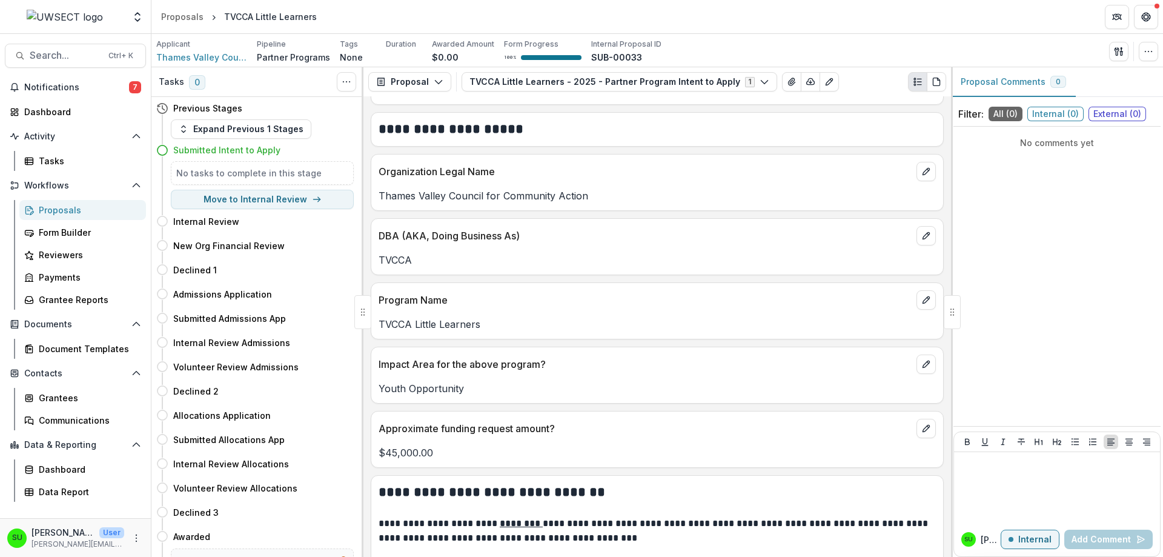
scroll to position [242, 0]
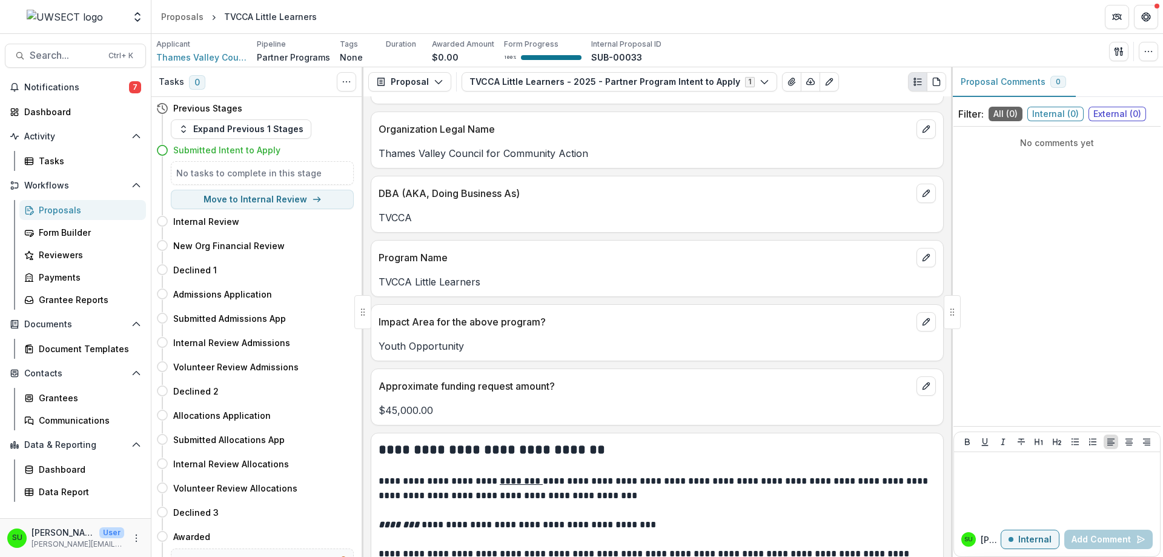
scroll to position [485, 0]
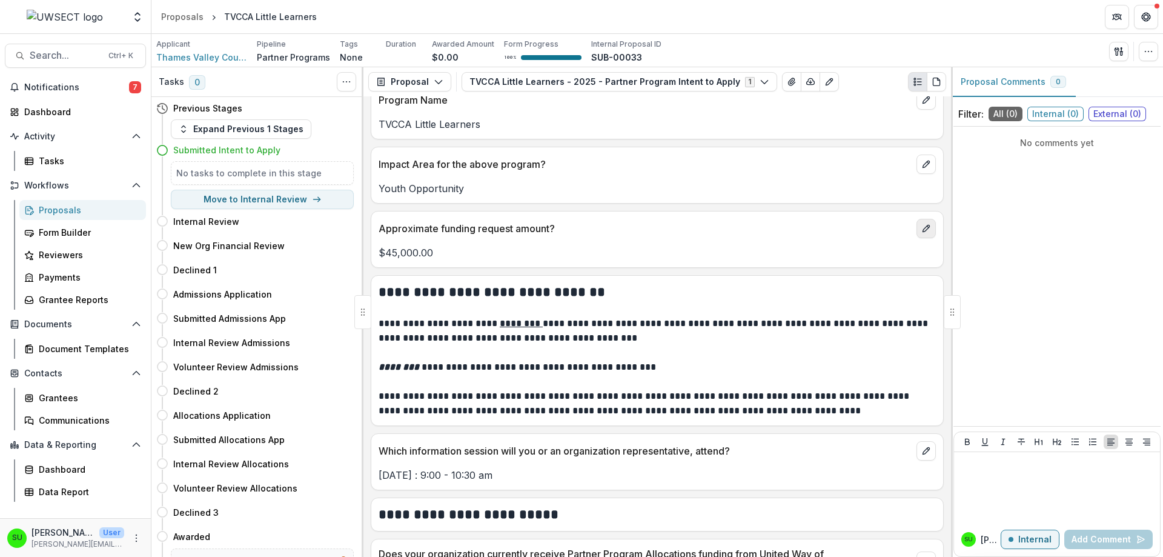
click at [922, 230] on icon "edit" at bounding box center [927, 229] width 10 height 10
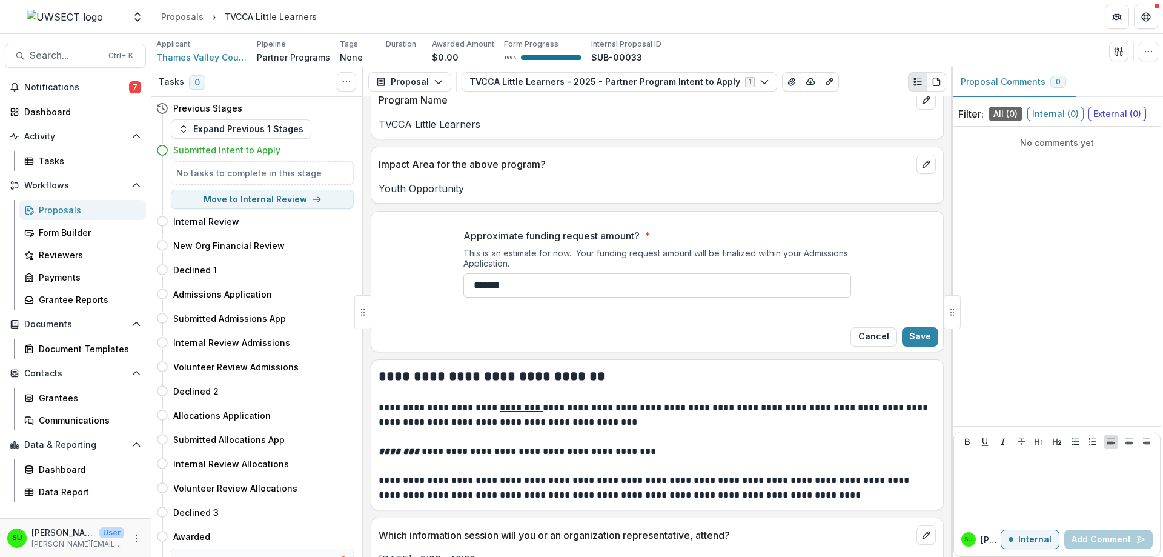
click at [485, 284] on input "*******" at bounding box center [657, 285] width 388 height 24
type input "********"
click at [917, 337] on button "Save" at bounding box center [920, 336] width 36 height 19
